Goal: Task Accomplishment & Management: Manage account settings

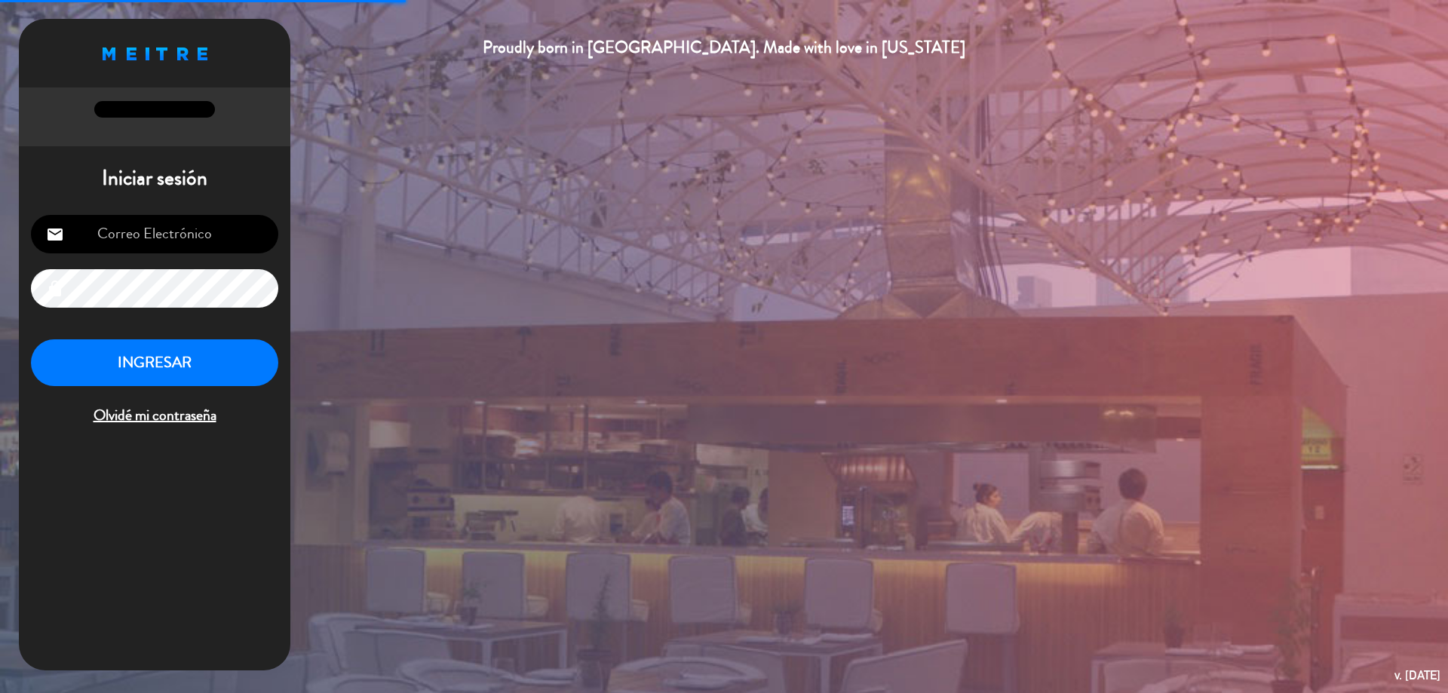
type input "[EMAIL_ADDRESS][DOMAIN_NAME]"
drag, startPoint x: 152, startPoint y: 369, endPoint x: 144, endPoint y: 370, distance: 8.3
click at [145, 369] on button "INGRESAR" at bounding box center [154, 363] width 247 height 48
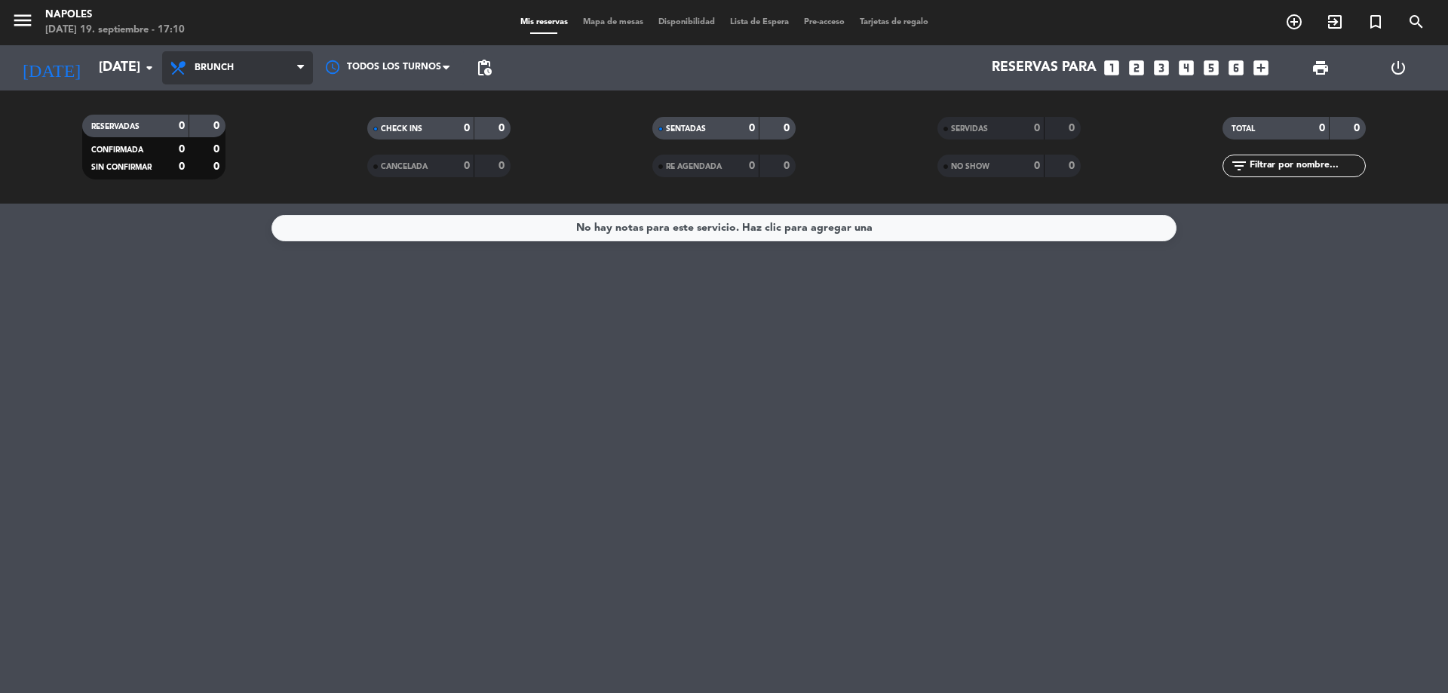
click at [299, 68] on icon at bounding box center [300, 68] width 7 height 12
click at [238, 233] on ng-component "menu Napoles [DATE] 19. septiembre - 17:10 Mis reservas Mapa de mesas Disponibi…" at bounding box center [724, 346] width 1448 height 693
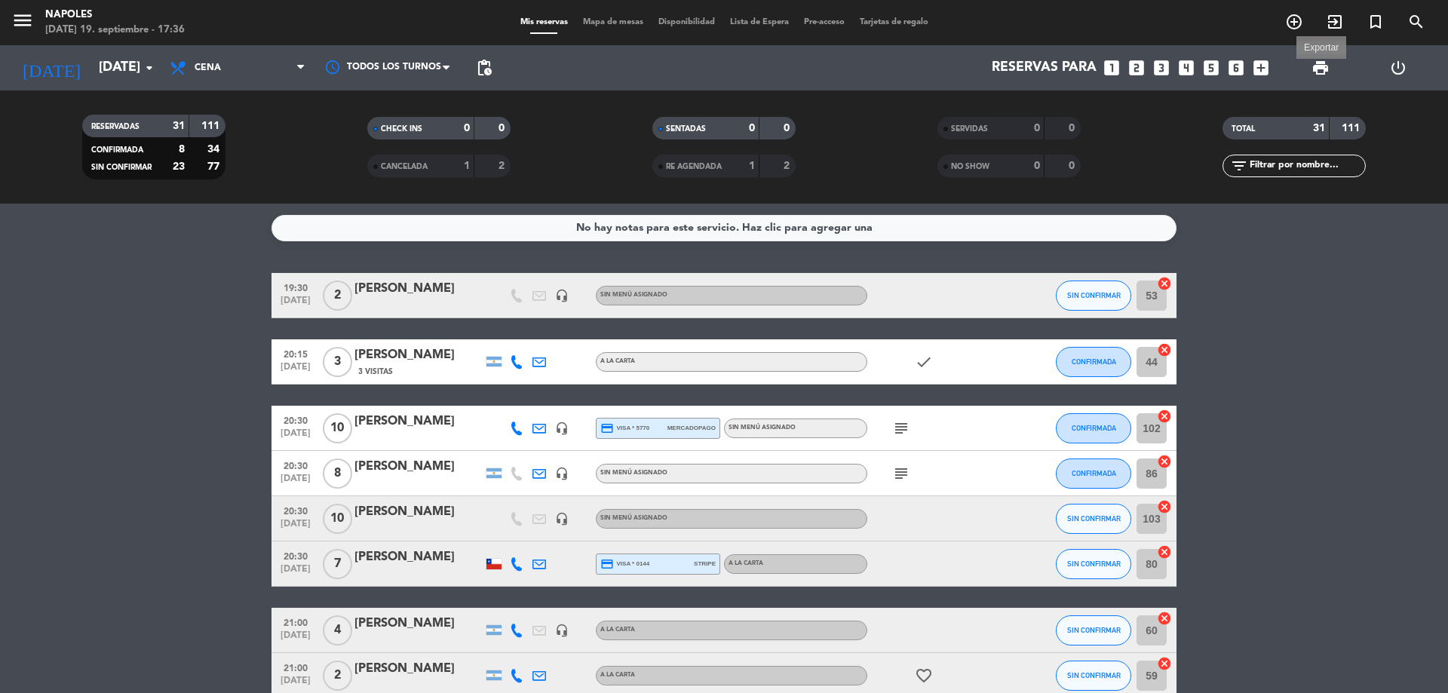
click at [1320, 72] on span "print" at bounding box center [1321, 68] width 18 height 18
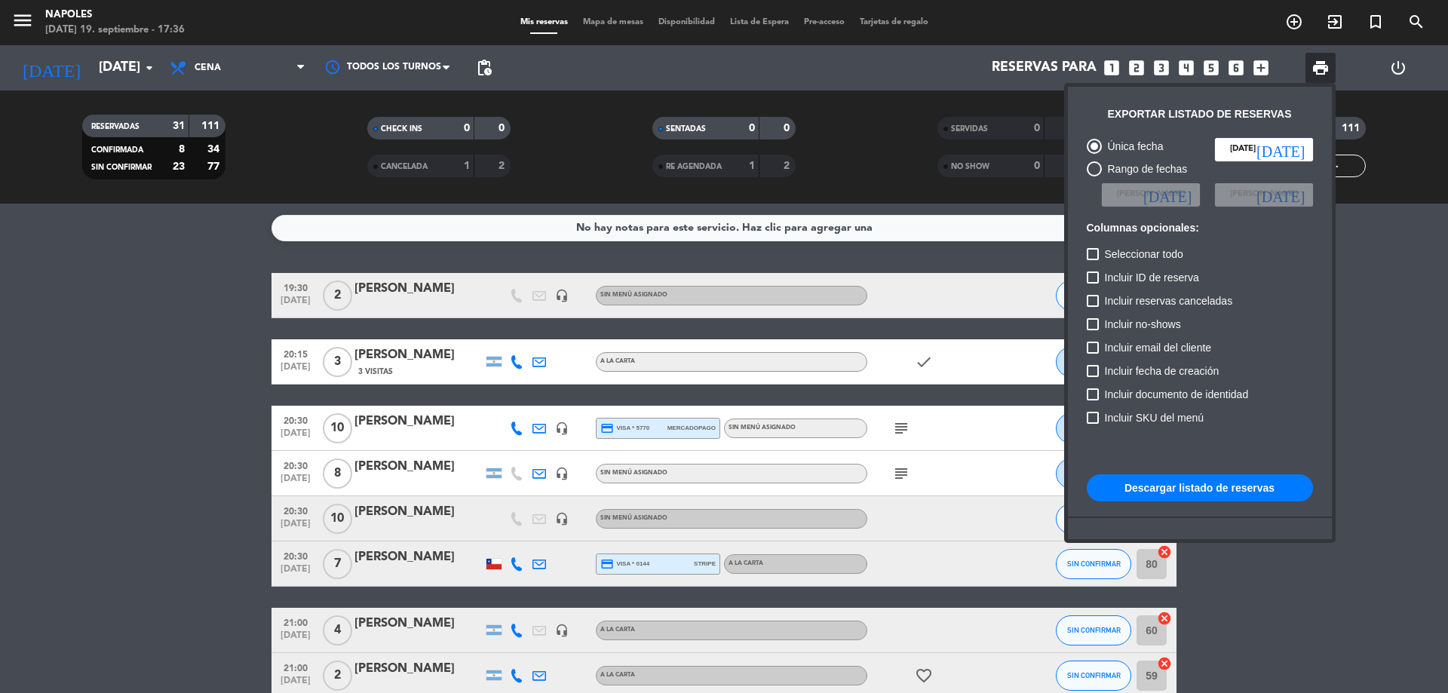
click at [1220, 492] on button "Descargar listado de reservas" at bounding box center [1200, 487] width 226 height 27
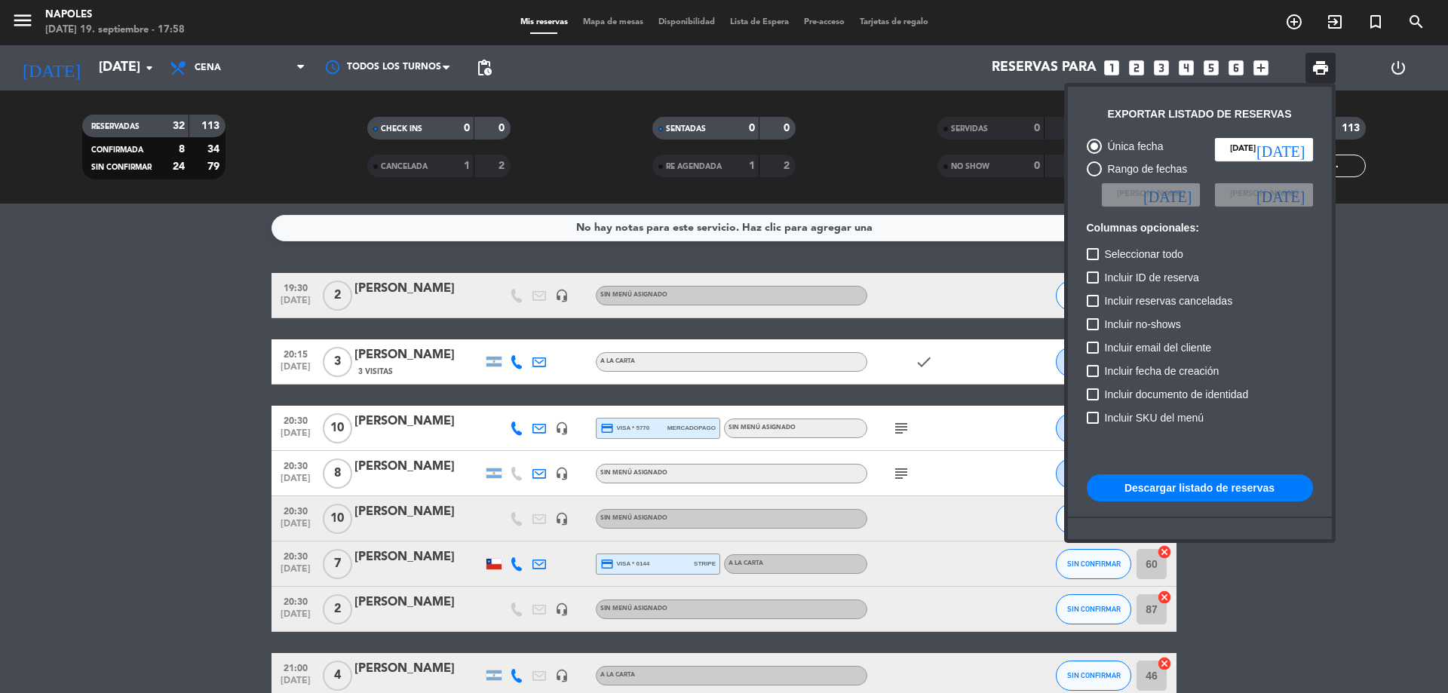
click at [1418, 428] on div at bounding box center [724, 346] width 1448 height 693
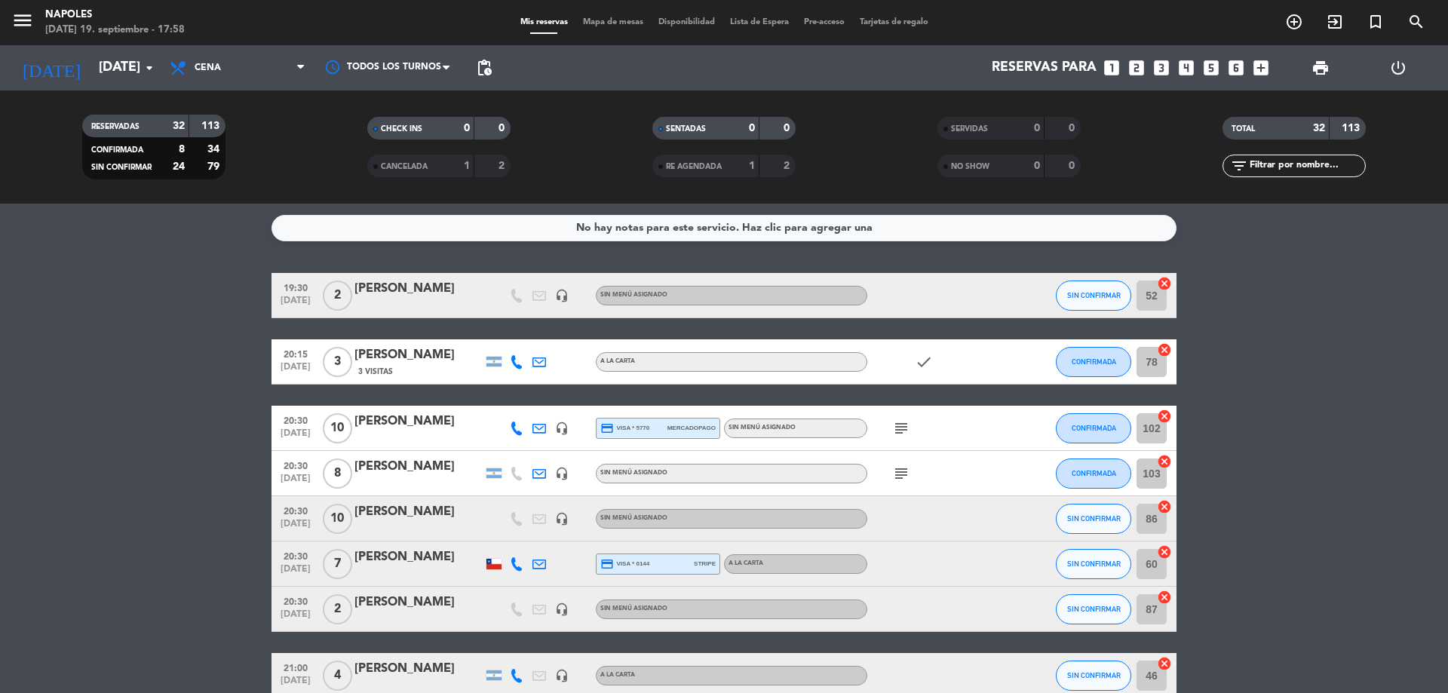
click at [1315, 77] on span "print" at bounding box center [1321, 68] width 30 height 30
click at [1315, 71] on span "print" at bounding box center [1321, 68] width 18 height 18
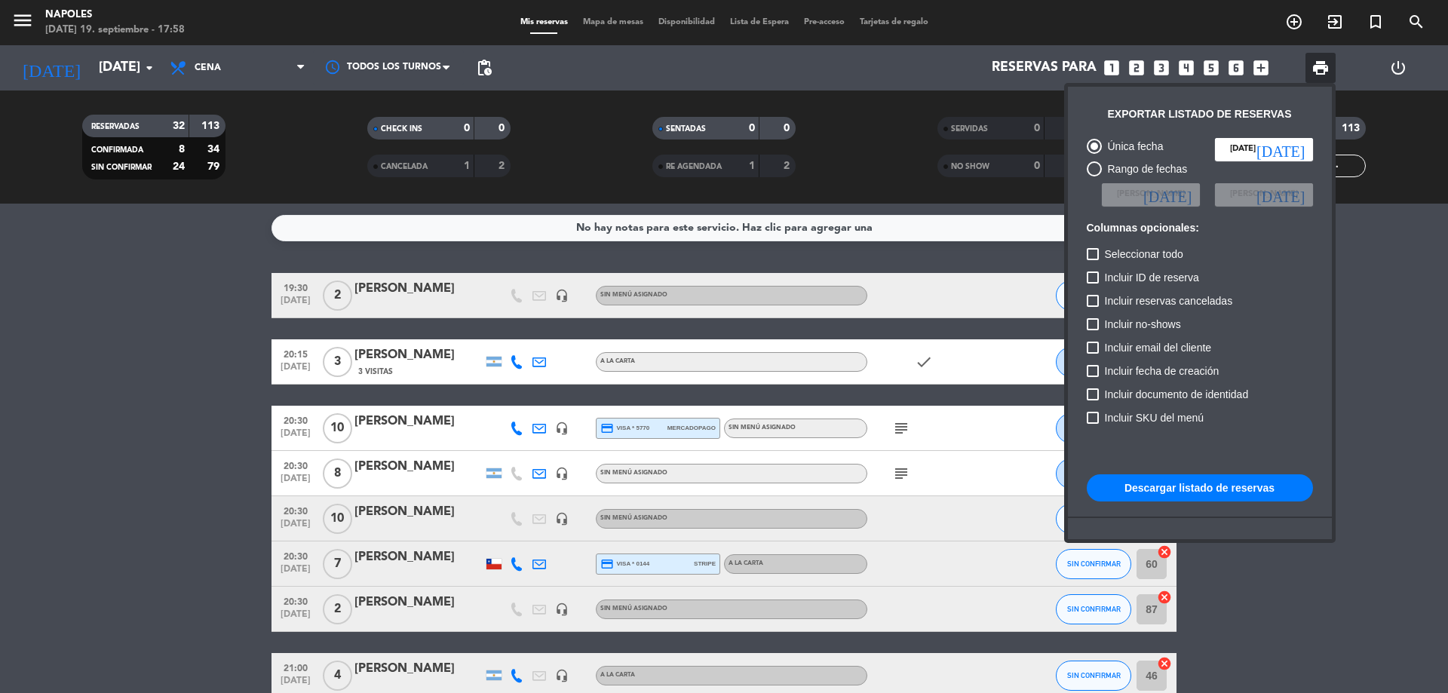
click at [1176, 492] on button "Descargar listado de reservas" at bounding box center [1200, 487] width 226 height 27
